Goal: Task Accomplishment & Management: Manage account settings

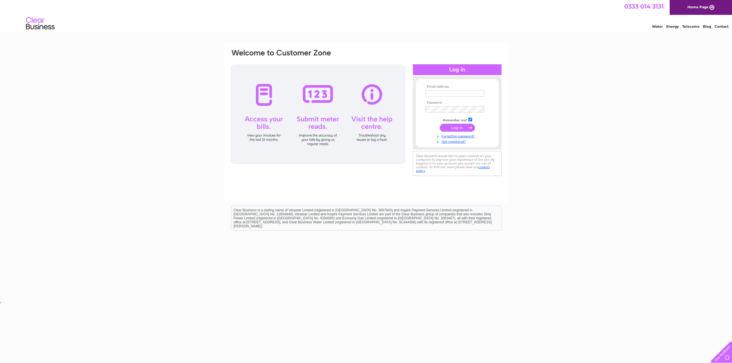
type input "tom@proagri.co.uk"
click at [456, 127] on input "submit" at bounding box center [457, 128] width 35 height 8
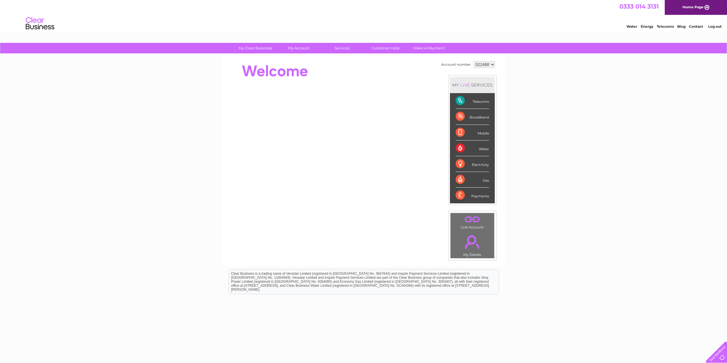
click at [489, 62] on select "522488 945223" at bounding box center [484, 64] width 21 height 7
select select "945223"
click at [474, 61] on select "522488 945223" at bounding box center [484, 64] width 21 height 7
click at [294, 59] on link "Bills and Payments" at bounding box center [301, 59] width 47 height 11
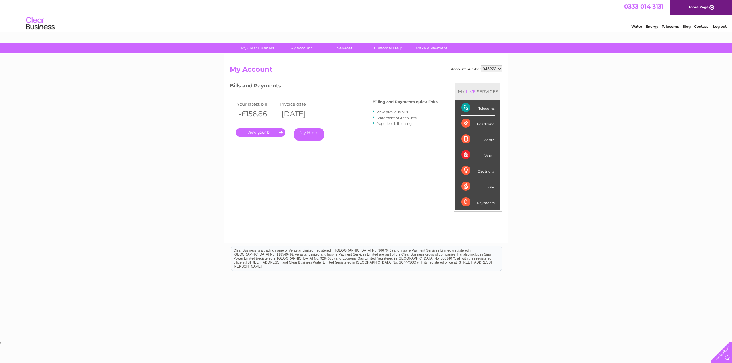
click at [262, 131] on link "." at bounding box center [261, 132] width 50 height 8
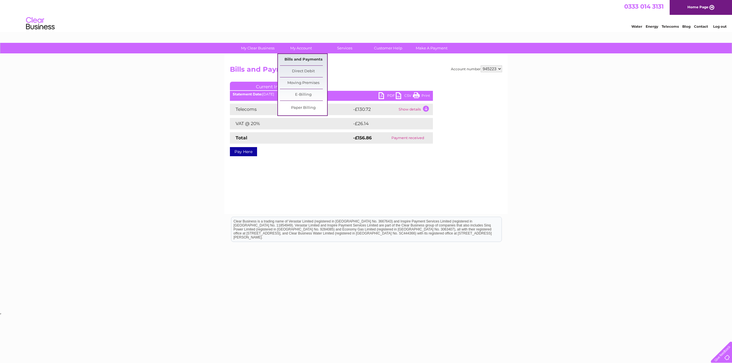
click at [298, 59] on link "Bills and Payments" at bounding box center [303, 59] width 47 height 11
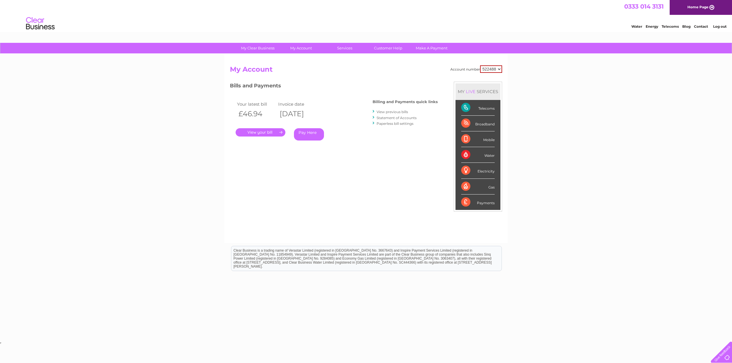
click at [396, 113] on link "View previous bills" at bounding box center [391, 112] width 31 height 4
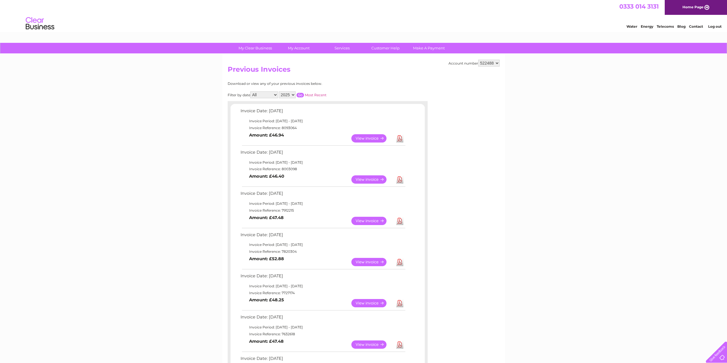
click at [498, 65] on select "522488 945223" at bounding box center [488, 63] width 21 height 7
select select "945223"
click at [478, 60] on select "522488 945223" at bounding box center [488, 63] width 21 height 7
click at [297, 70] on link "Direct Debit" at bounding box center [301, 71] width 47 height 11
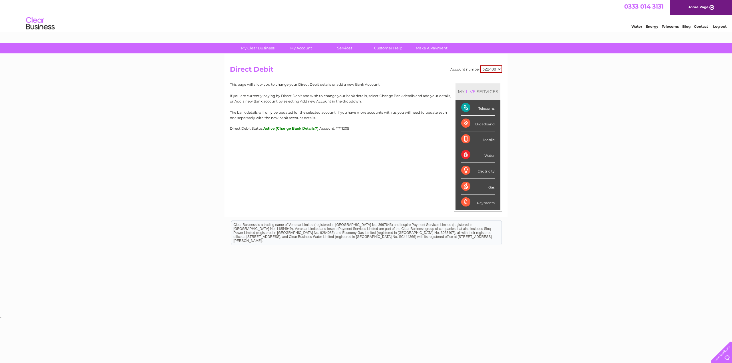
click at [299, 127] on button "(Change Bank Details?)" at bounding box center [297, 128] width 43 height 4
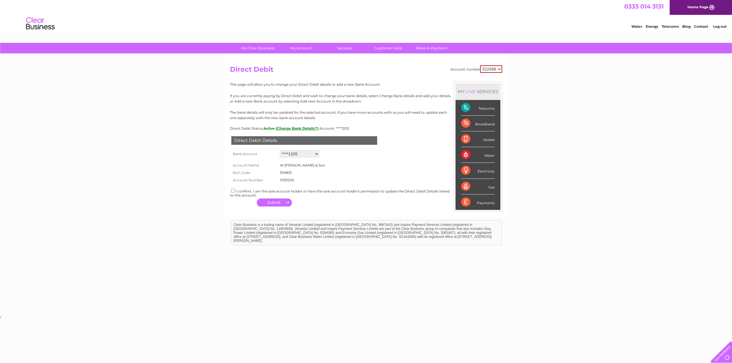
click at [299, 127] on button "(Change Bank Details?)" at bounding box center [297, 128] width 43 height 4
click at [493, 67] on select "522488 945223" at bounding box center [491, 68] width 22 height 7
select select "945223"
click at [480, 65] on select "522488 945223" at bounding box center [491, 68] width 22 height 7
